Goal: Task Accomplishment & Management: Manage account settings

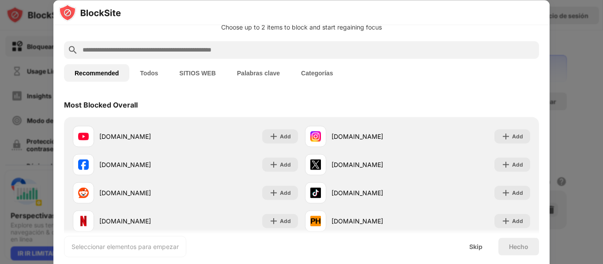
scroll to position [27, 0]
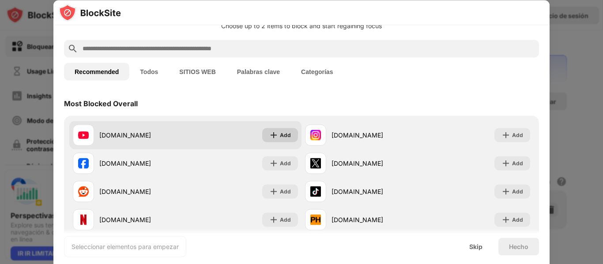
click at [273, 139] on div "Add" at bounding box center [280, 135] width 36 height 14
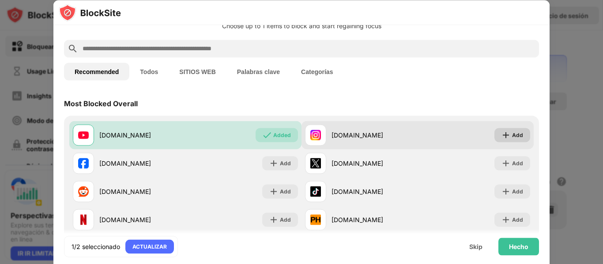
click at [512, 134] on div "Add" at bounding box center [517, 135] width 11 height 9
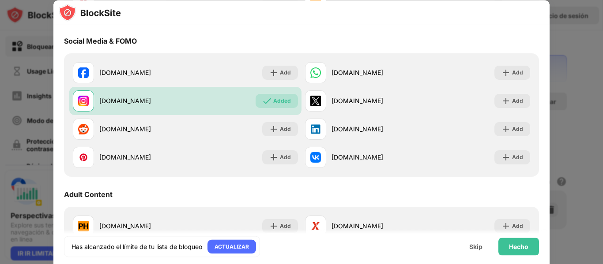
scroll to position [0, 0]
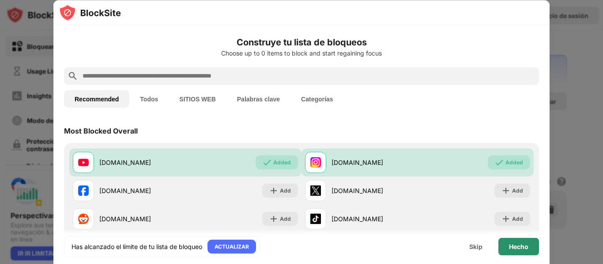
click at [532, 242] on div "Hecho" at bounding box center [518, 247] width 41 height 18
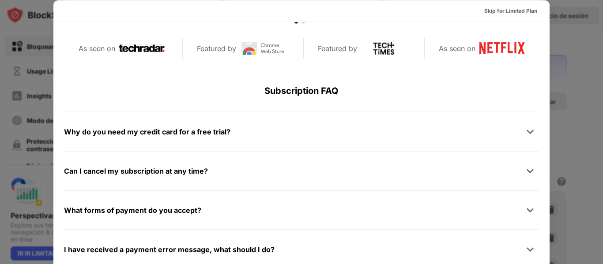
scroll to position [430, 0]
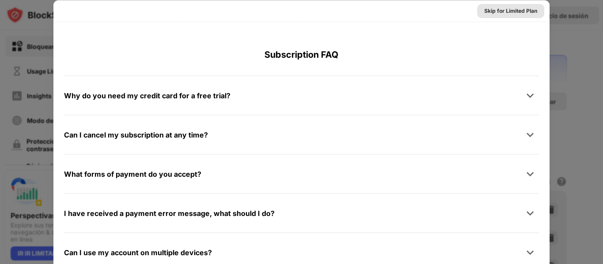
click at [520, 5] on div "Skip for Limited Plan" at bounding box center [510, 11] width 67 height 14
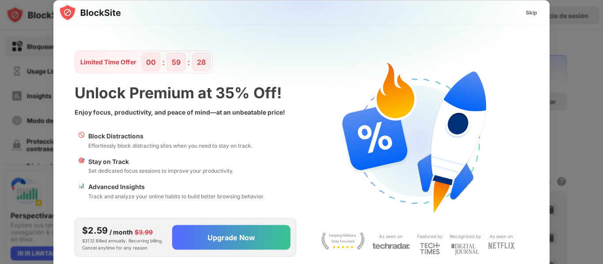
scroll to position [0, 0]
click at [537, 11] on div "Skip" at bounding box center [531, 12] width 11 height 9
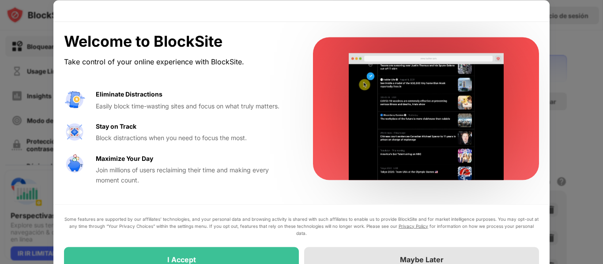
click at [327, 249] on div "Maybe Later" at bounding box center [421, 259] width 235 height 25
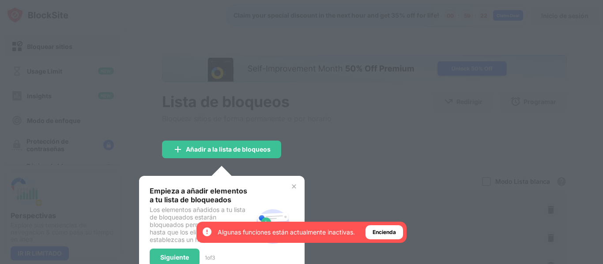
click at [338, 154] on div at bounding box center [301, 132] width 603 height 264
click at [296, 187] on img at bounding box center [293, 186] width 7 height 7
